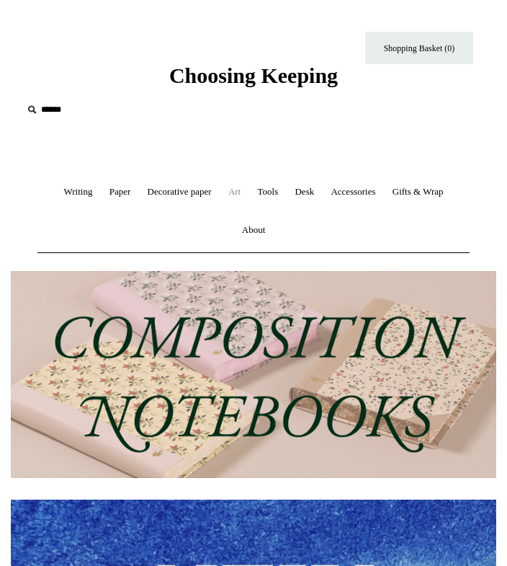
click at [240, 198] on link "Art +" at bounding box center [234, 192] width 27 height 38
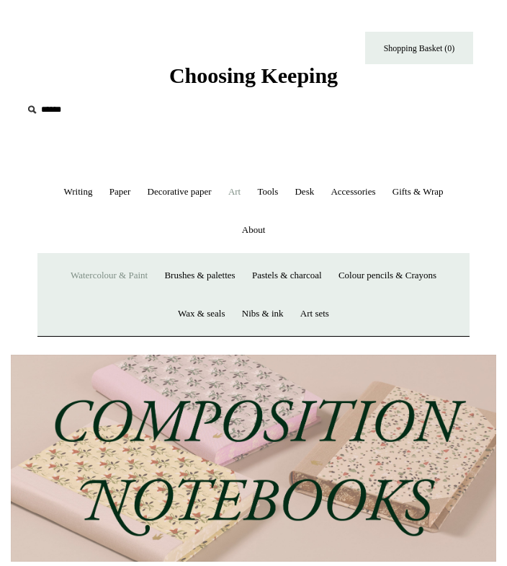
click at [123, 277] on link "Watercolour & Paint" at bounding box center [109, 275] width 92 height 38
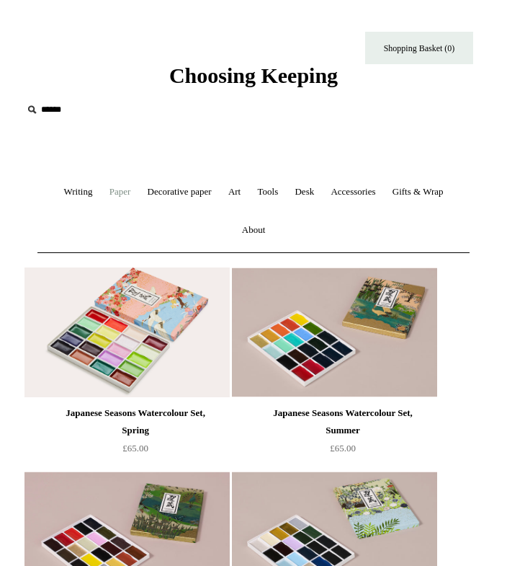
click at [109, 189] on link "Paper +" at bounding box center [120, 192] width 36 height 38
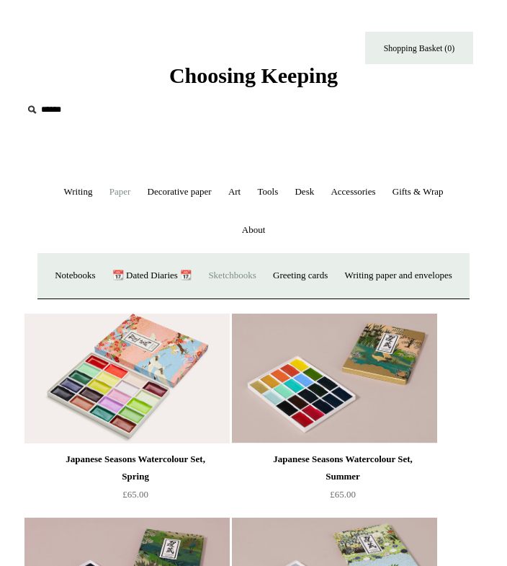
click at [263, 277] on link "Sketchbooks +" at bounding box center [232, 275] width 62 height 38
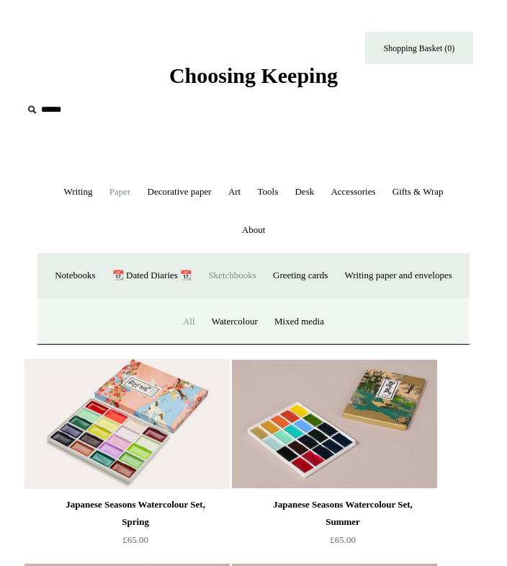
click at [194, 341] on link "All" at bounding box center [189, 322] width 27 height 38
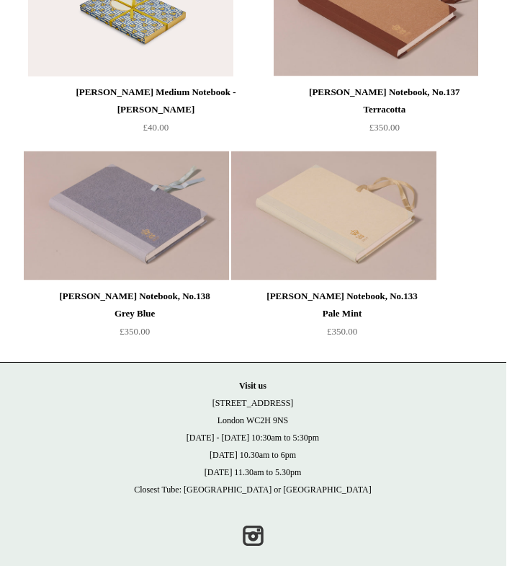
scroll to position [3051, 4]
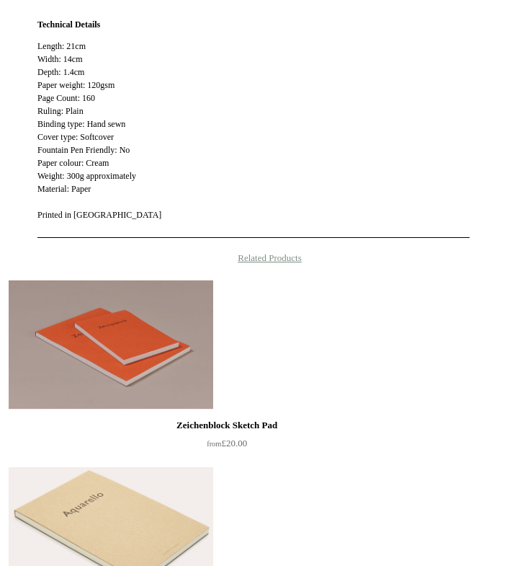
scroll to position [1667, 0]
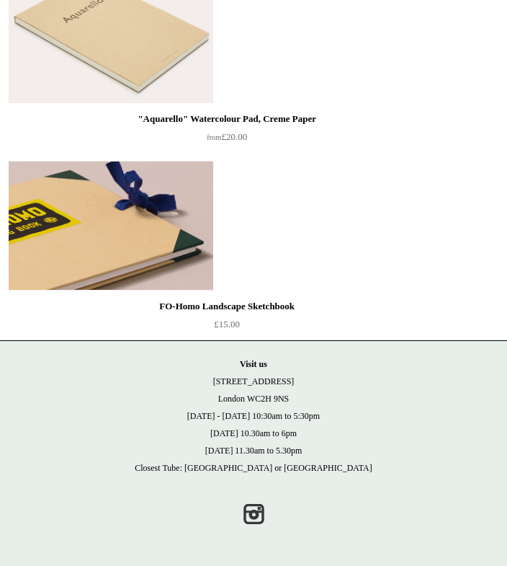
click at [102, 231] on img at bounding box center [111, 226] width 205 height 130
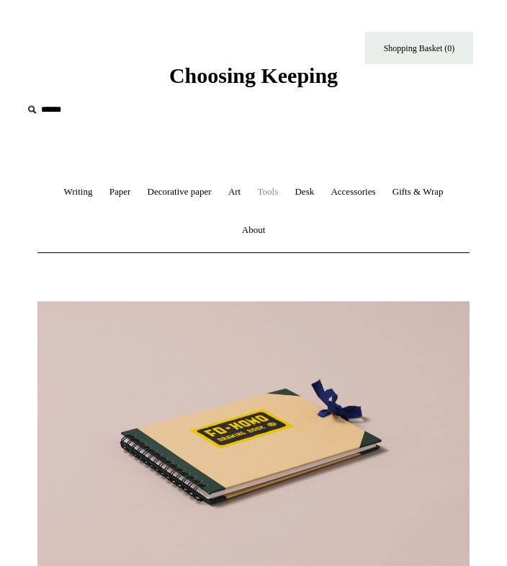
click at [262, 189] on link "Tools +" at bounding box center [268, 192] width 35 height 38
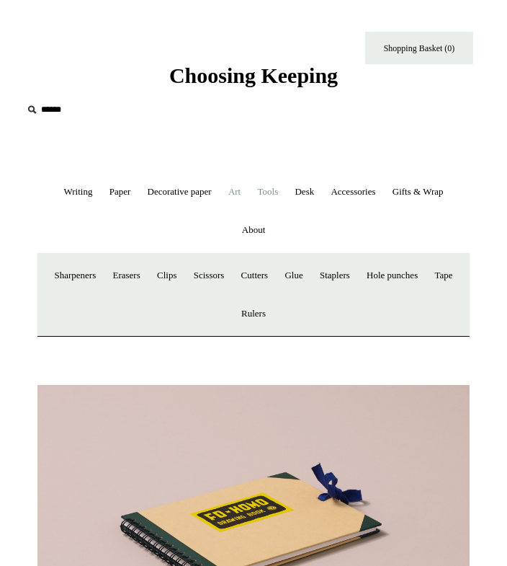
click at [242, 191] on link "Art +" at bounding box center [234, 192] width 27 height 38
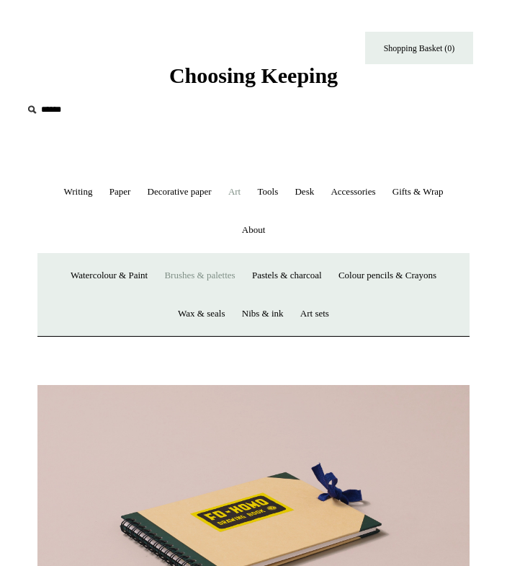
click at [184, 278] on link "Brushes & palettes" at bounding box center [199, 275] width 85 height 38
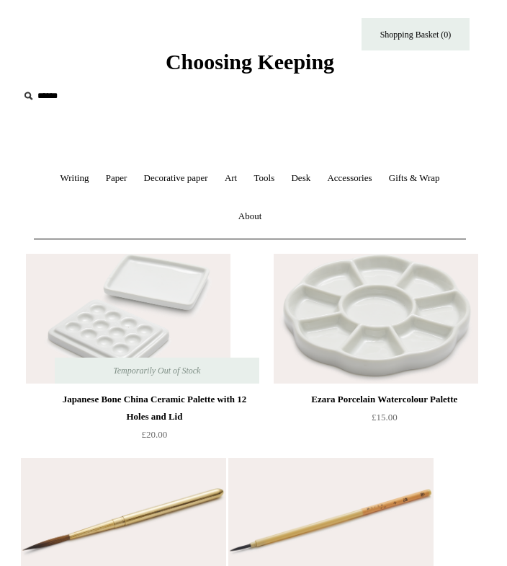
scroll to position [0, 6]
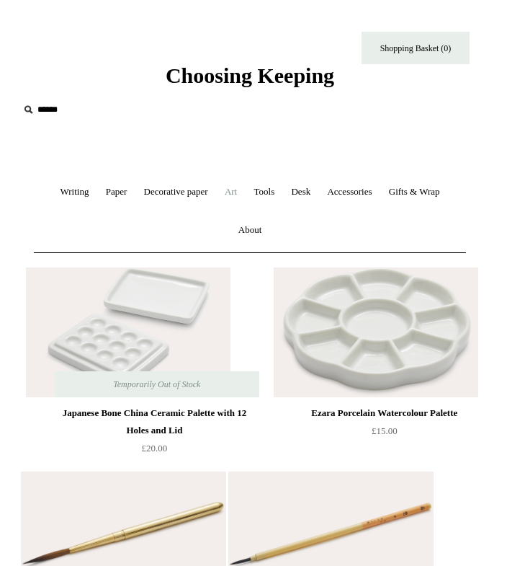
click at [228, 199] on link "Art +" at bounding box center [231, 192] width 27 height 38
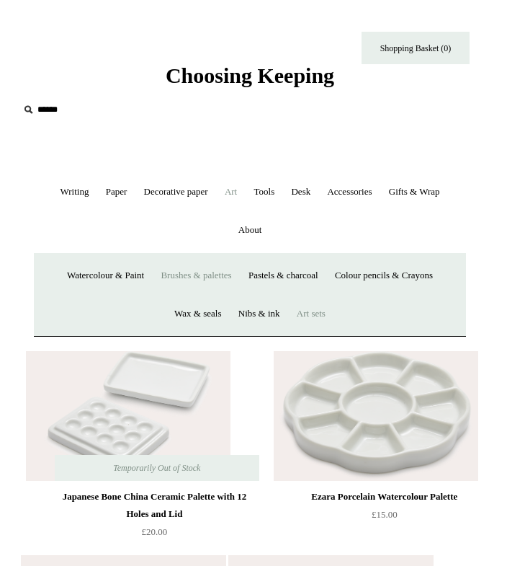
click at [314, 313] on link "Art sets" at bounding box center [311, 314] width 43 height 38
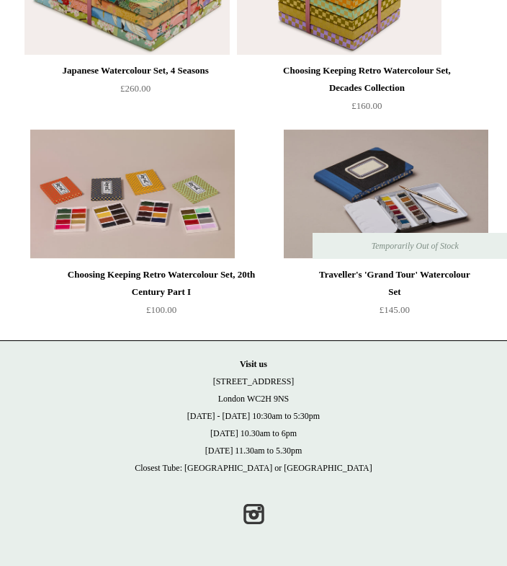
scroll to position [718, 0]
click at [284, 211] on img at bounding box center [386, 194] width 205 height 130
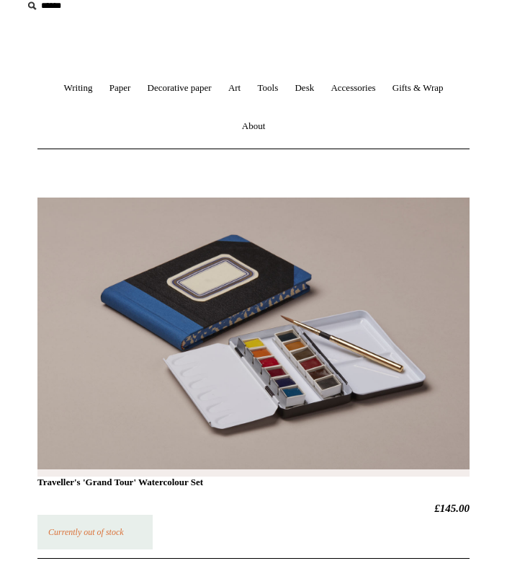
scroll to position [356, 0]
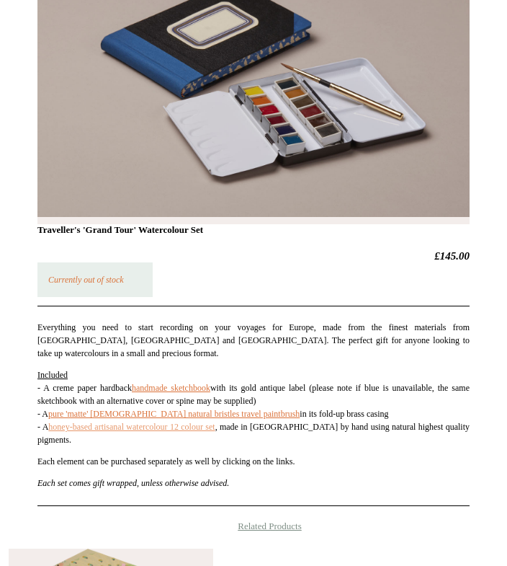
click at [177, 421] on link "honey-based artisanal watercolour 12 colour set" at bounding box center [131, 426] width 166 height 10
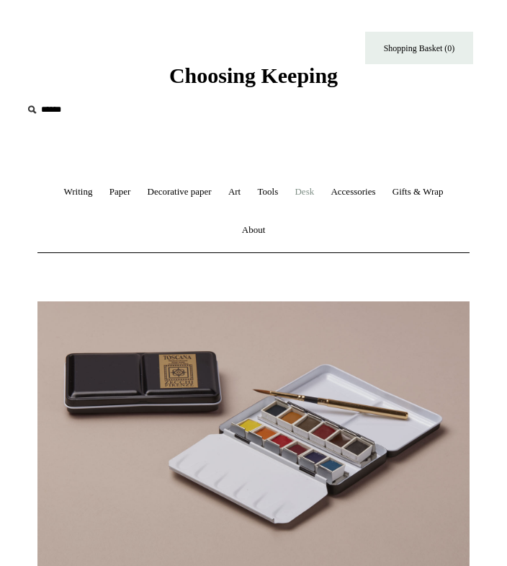
click at [308, 192] on link "Desk +" at bounding box center [304, 192] width 34 height 38
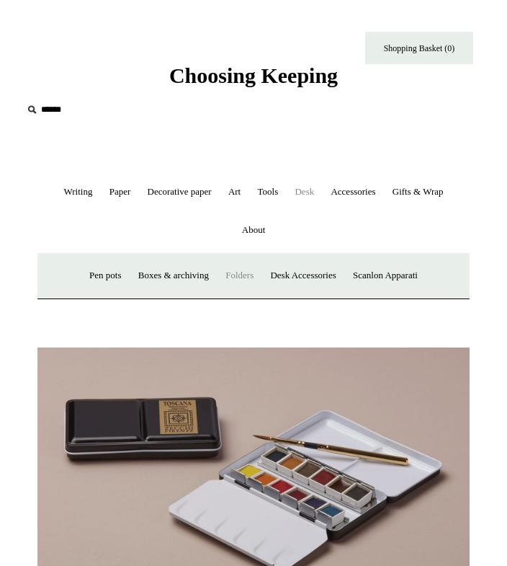
click at [238, 282] on link "Folders" at bounding box center [239, 275] width 43 height 38
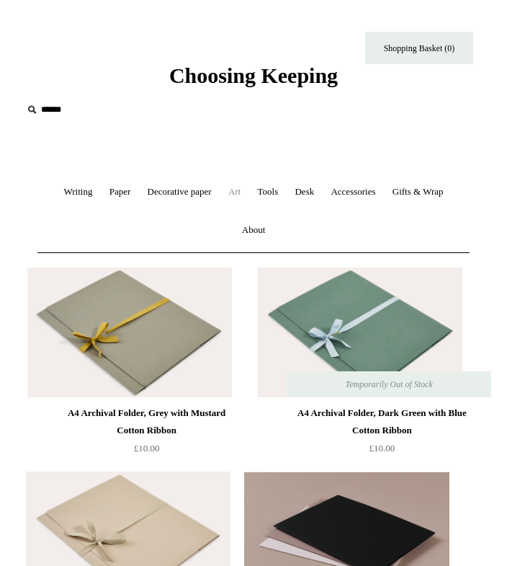
click at [235, 193] on link "Art +" at bounding box center [234, 192] width 27 height 38
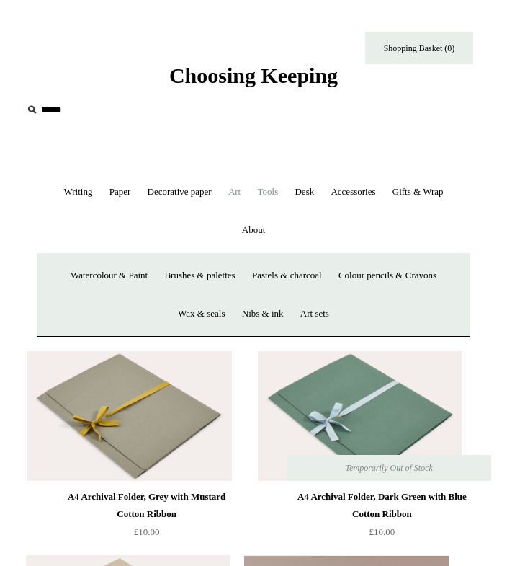
click at [279, 197] on link "Tools +" at bounding box center [268, 192] width 35 height 38
click at [305, 195] on link "Desk +" at bounding box center [304, 192] width 34 height 38
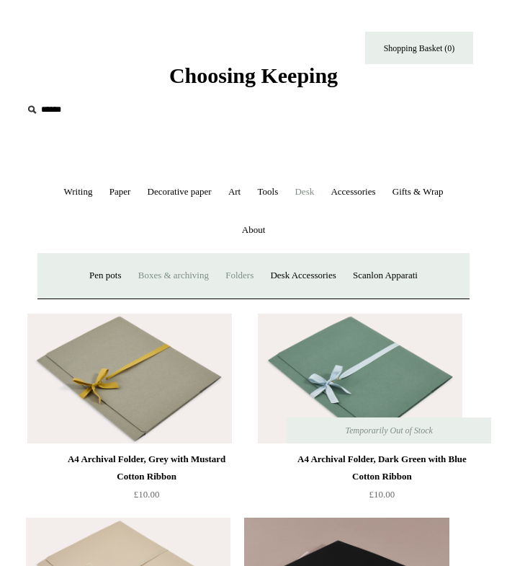
click at [165, 279] on link "Boxes & archiving" at bounding box center [173, 275] width 85 height 38
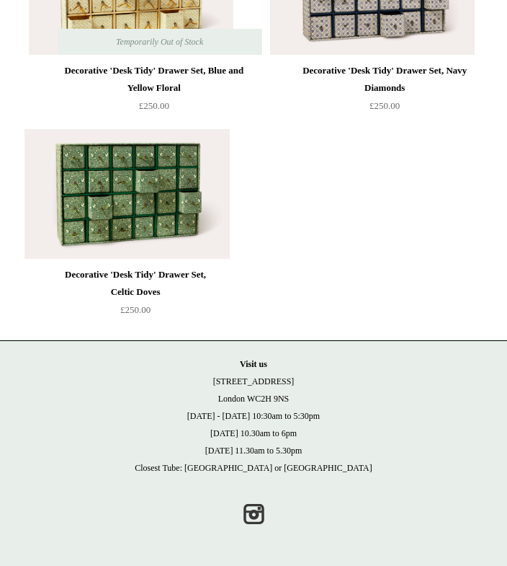
scroll to position [4747, 0]
